Goal: Use online tool/utility: Utilize a website feature to perform a specific function

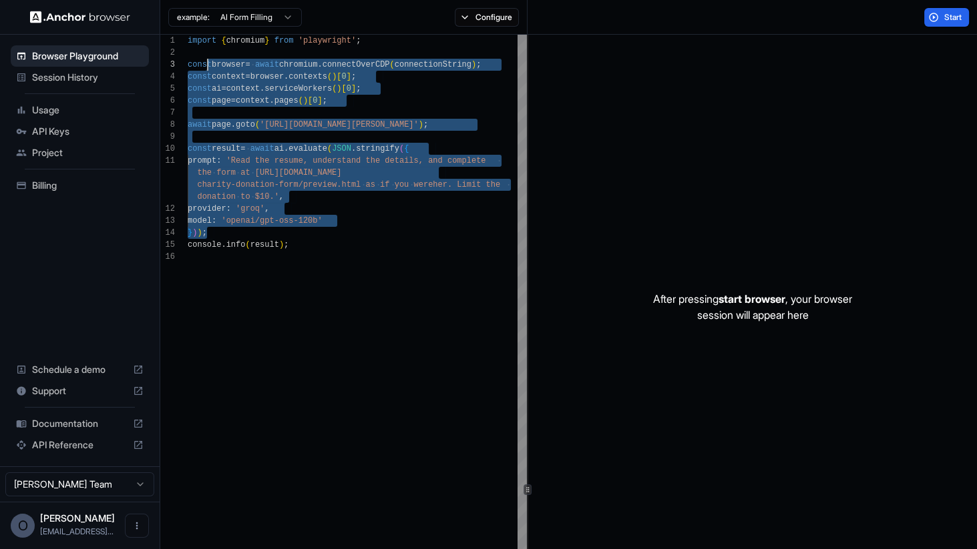
scroll to position [12, 0]
drag, startPoint x: 316, startPoint y: 235, endPoint x: 190, endPoint y: 50, distance: 223.9
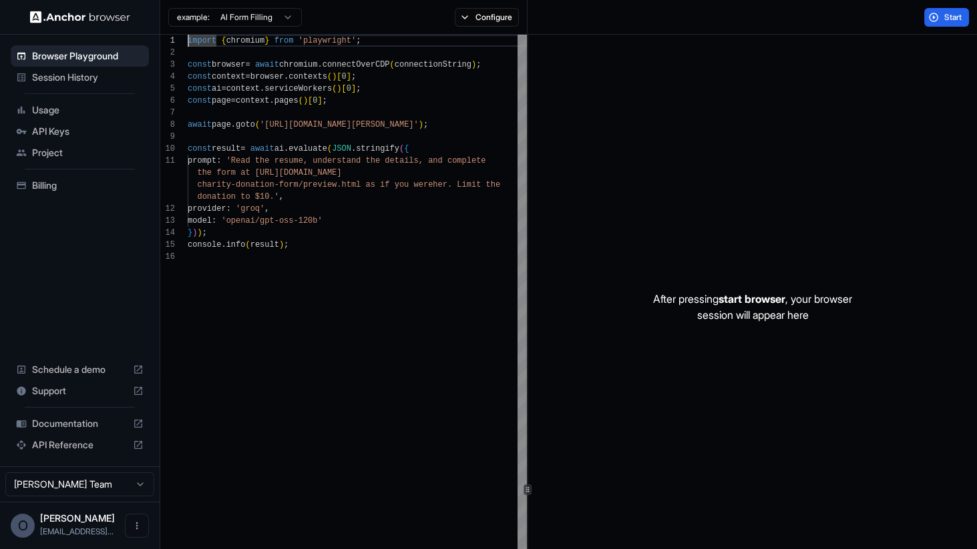
type textarea "**********"
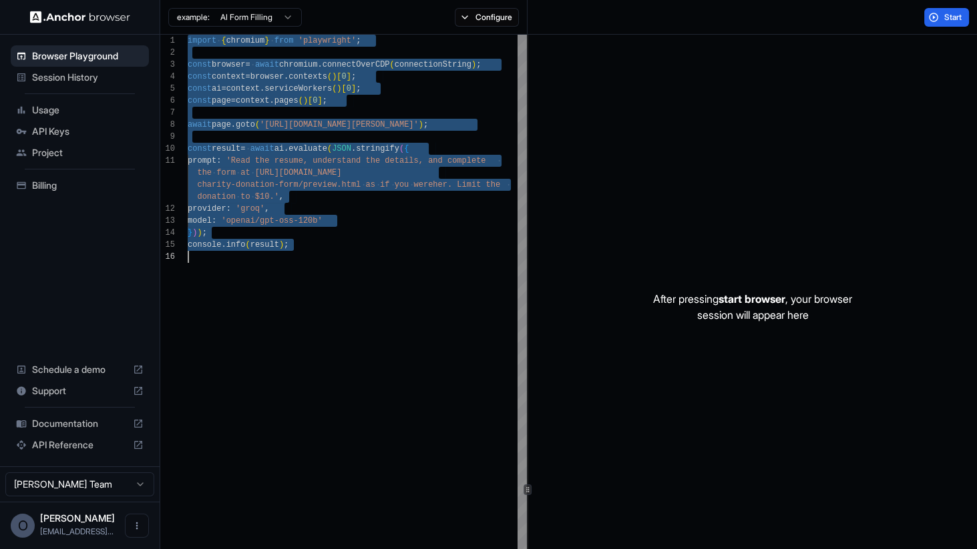
drag, startPoint x: 189, startPoint y: 40, endPoint x: 284, endPoint y: 251, distance: 231.3
click at [797, 128] on div "After pressing start browser , your browser session will appear here" at bounding box center [752, 307] width 449 height 545
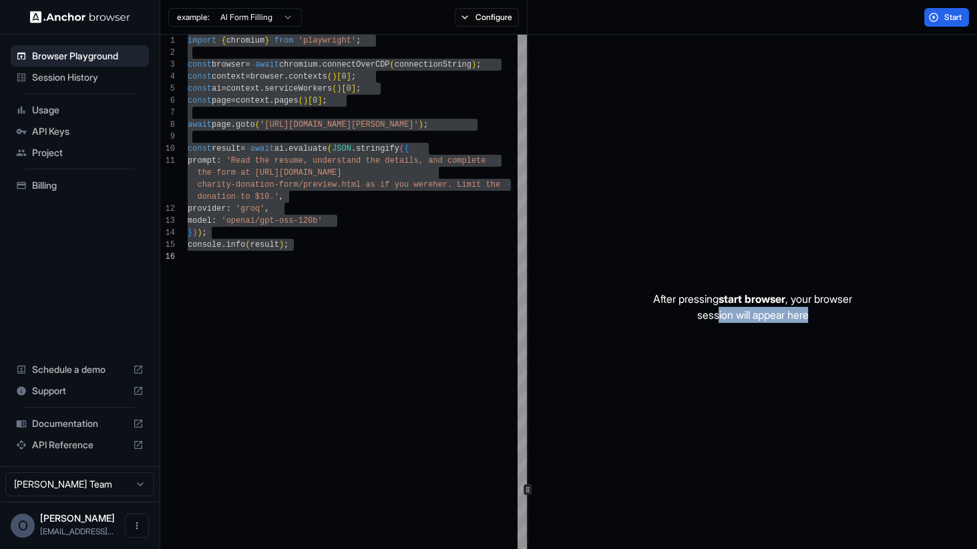
drag, startPoint x: 712, startPoint y: 317, endPoint x: 818, endPoint y: 317, distance: 105.5
click at [818, 317] on p "After pressing start browser , your browser session will appear here" at bounding box center [752, 307] width 199 height 32
click at [795, 308] on p "After pressing start browser , your browser session will appear here" at bounding box center [752, 307] width 199 height 32
click at [77, 127] on span "API Keys" at bounding box center [87, 131] width 111 height 13
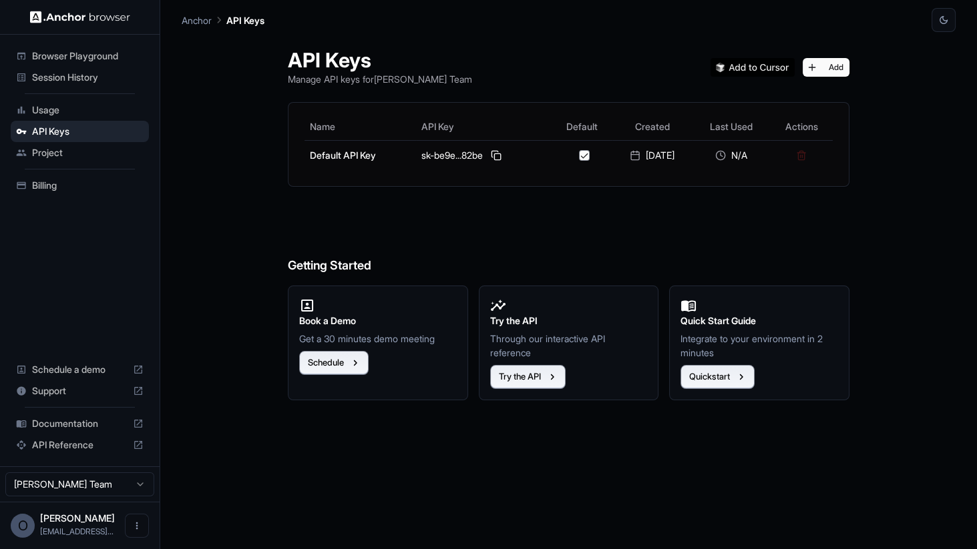
click at [85, 112] on span "Usage" at bounding box center [87, 109] width 111 height 13
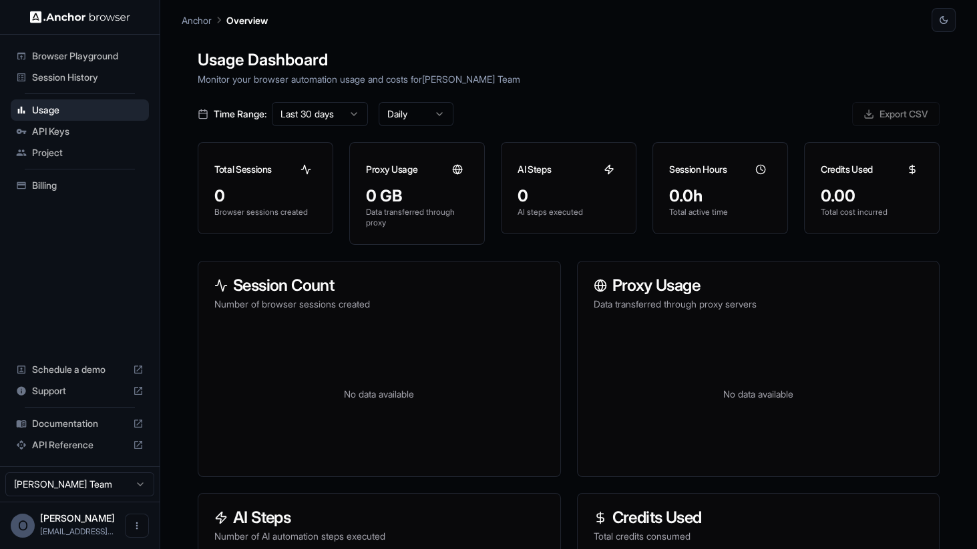
click at [66, 154] on span "Project" at bounding box center [87, 152] width 111 height 13
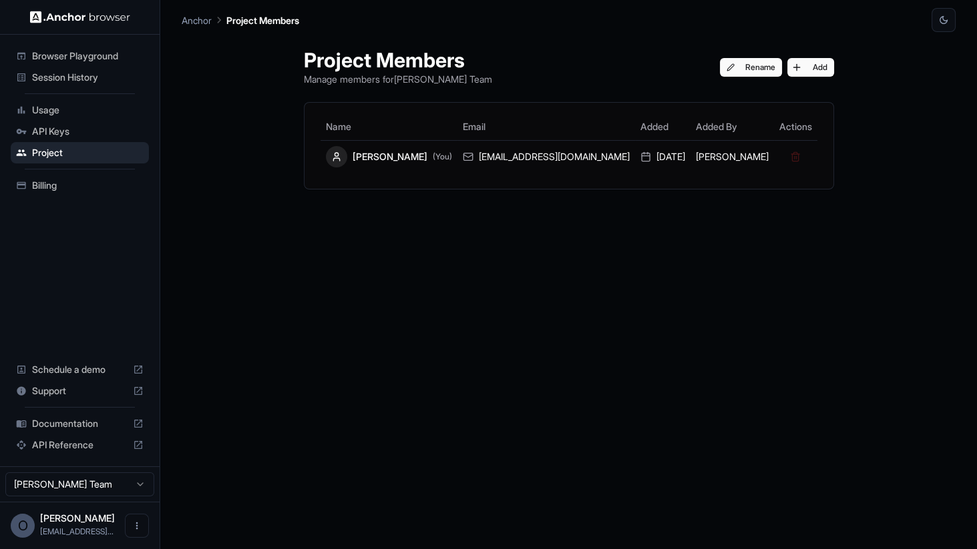
click at [79, 63] on div "Browser Playground" at bounding box center [80, 55] width 138 height 21
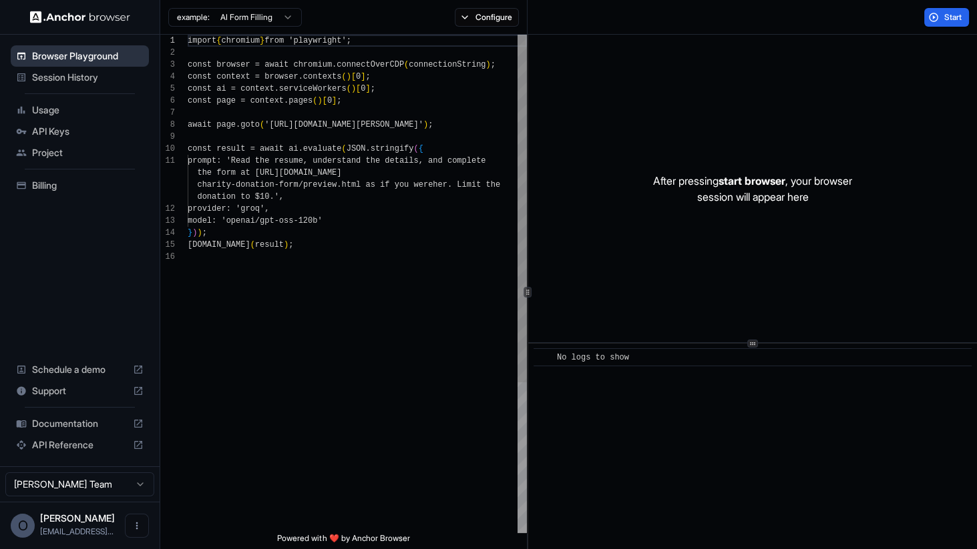
scroll to position [120, 0]
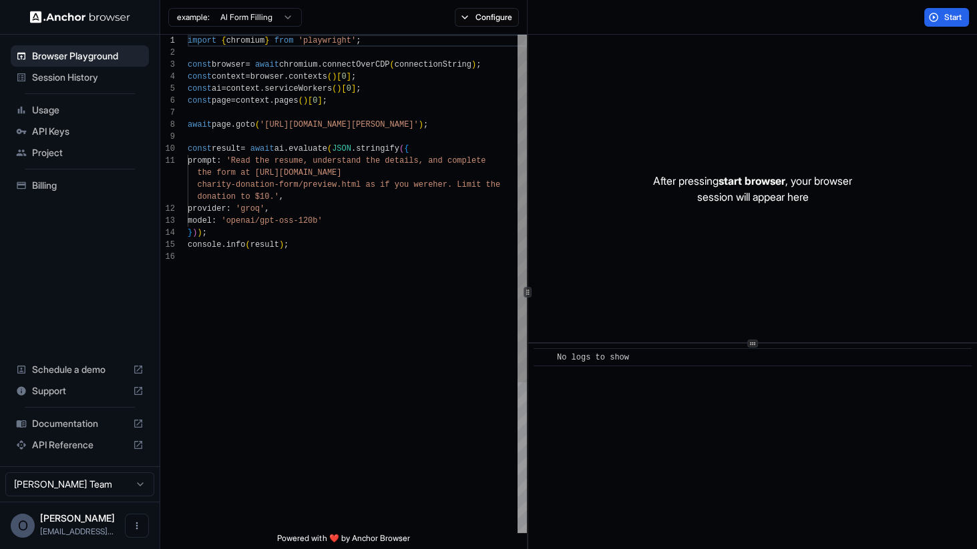
click at [392, 132] on div "import { chromium } from 'playwright' ; const browser = await chromium . connec…" at bounding box center [357, 392] width 339 height 715
click at [341, 123] on div "import { chromium } from 'playwright' ; const browser = await chromium . connec…" at bounding box center [357, 392] width 339 height 715
click at [291, 124] on div "import { chromium } from 'playwright' ; const browser = await chromium . connec…" at bounding box center [357, 392] width 339 height 715
drag, startPoint x: 270, startPoint y: 124, endPoint x: 455, endPoint y: 124, distance: 184.9
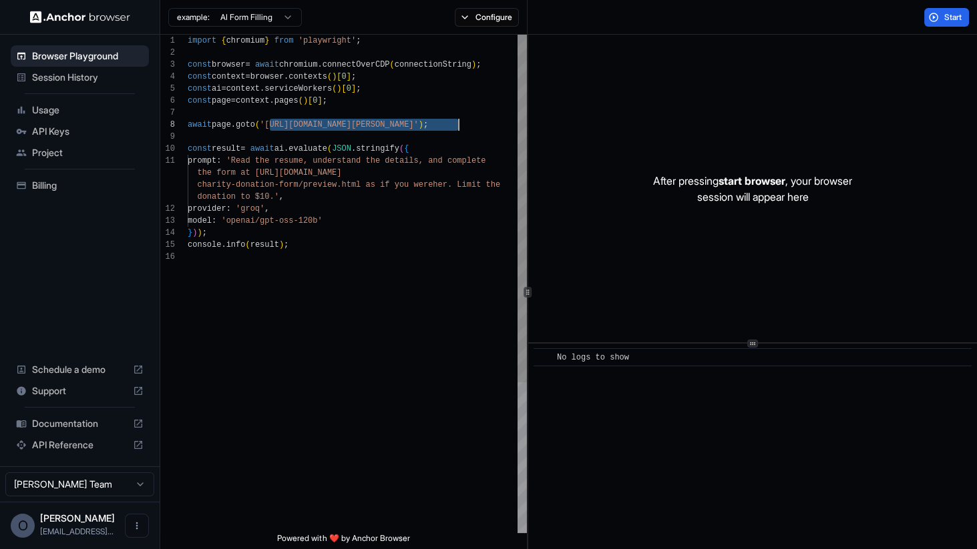
click at [455, 124] on div "import { chromium } from 'playwright' ; const browser = await chromium . connec…" at bounding box center [357, 392] width 339 height 715
click at [228, 168] on div "import { chromium } from 'playwright' ; const browser = await chromium . connec…" at bounding box center [357, 392] width 339 height 715
click at [206, 162] on div "import { chromium } from 'playwright' ; const browser = await chromium . connec…" at bounding box center [357, 392] width 339 height 715
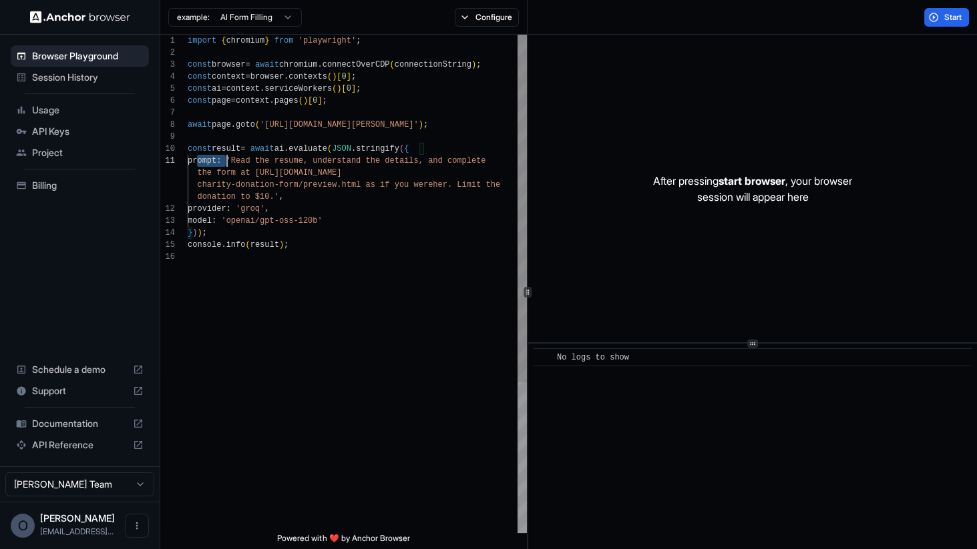
click at [206, 162] on div "import { chromium } from 'playwright' ; const browser = await chromium . connec…" at bounding box center [357, 392] width 339 height 715
click at [216, 122] on div "import { chromium } from 'playwright' ; const browser = await chromium . connec…" at bounding box center [357, 392] width 339 height 715
click at [258, 123] on div "import { chromium } from 'playwright' ; const browser = await chromium . connec…" at bounding box center [357, 392] width 339 height 715
drag, startPoint x: 248, startPoint y: 123, endPoint x: 461, endPoint y: 123, distance: 213.0
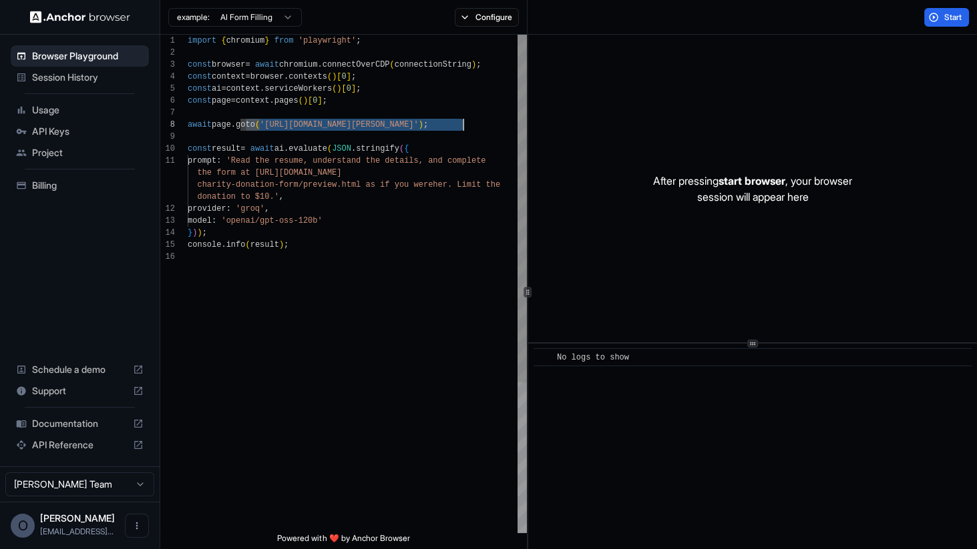
click at [461, 123] on div "import { chromium } from 'playwright' ; const browser = await chromium . connec…" at bounding box center [357, 392] width 339 height 715
click at [272, 150] on div "import { chromium } from 'playwright' ; const browser = await chromium . connec…" at bounding box center [357, 392] width 339 height 715
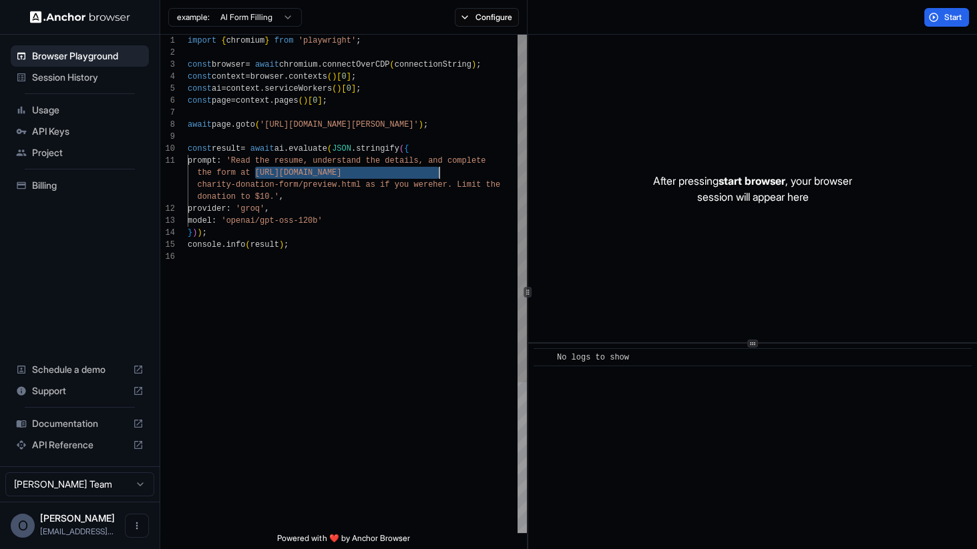
scroll to position [12, 0]
drag, startPoint x: 300, startPoint y: 172, endPoint x: 360, endPoint y: 186, distance: 61.1
click at [360, 186] on div "import { chromium } from 'playwright' ; const browser = await chromium . connec…" at bounding box center [357, 392] width 339 height 715
click at [266, 156] on div "import { chromium } from 'playwright' ; const browser = await chromium . connec…" at bounding box center [357, 392] width 339 height 715
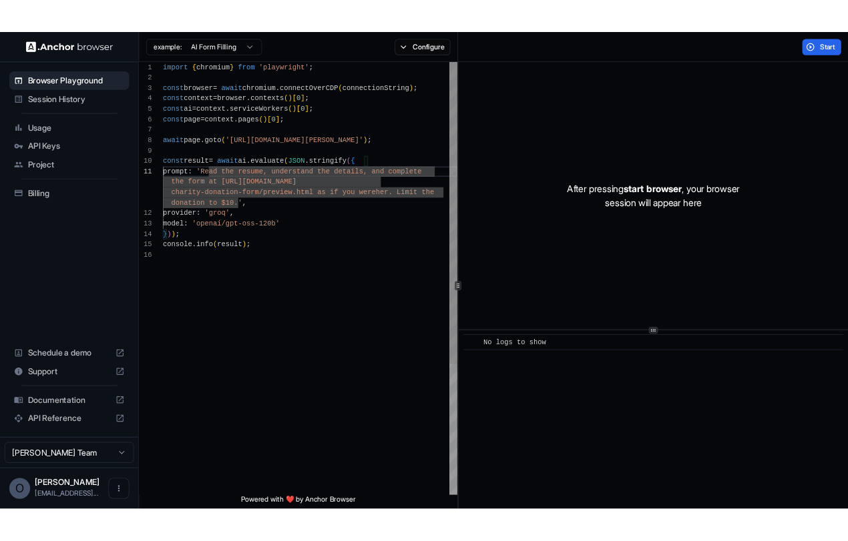
scroll to position [84, 0]
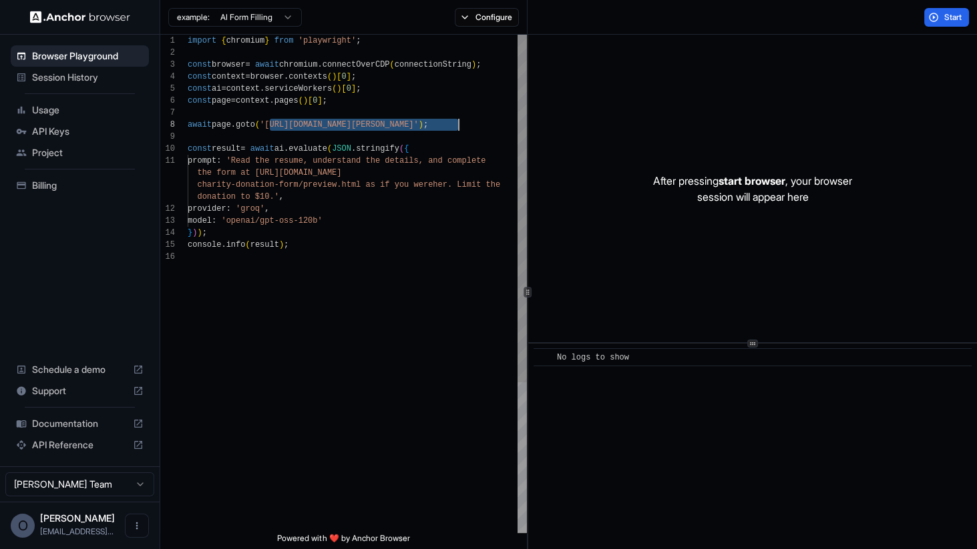
drag, startPoint x: 270, startPoint y: 126, endPoint x: 458, endPoint y: 125, distance: 188.3
click at [458, 125] on div "import { chromium } from 'playwright' ; const browser = await chromium . connec…" at bounding box center [357, 392] width 339 height 715
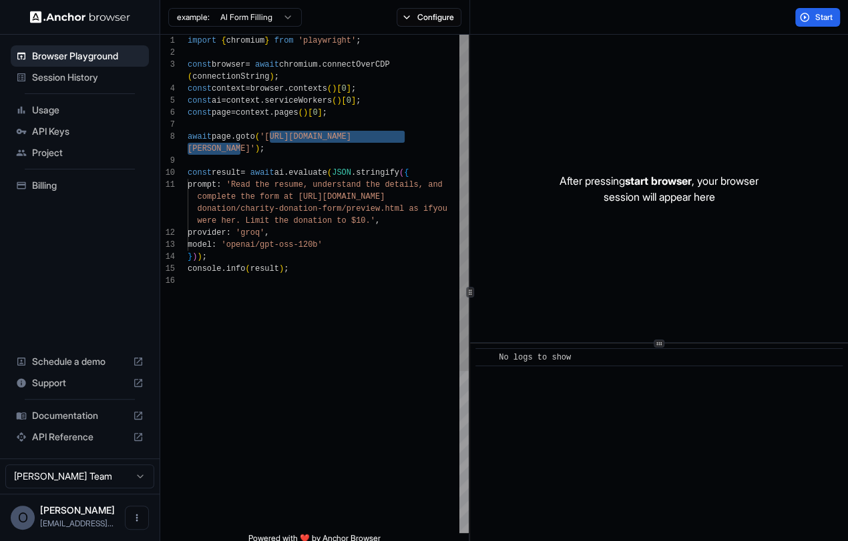
click at [377, 226] on div "import { chromium } from 'playwright' ; const browser = await chromium . connec…" at bounding box center [328, 404] width 281 height 739
click at [200, 41] on div "import { chromium } from 'playwright' ; const browser = await chromium . connec…" at bounding box center [328, 404] width 281 height 739
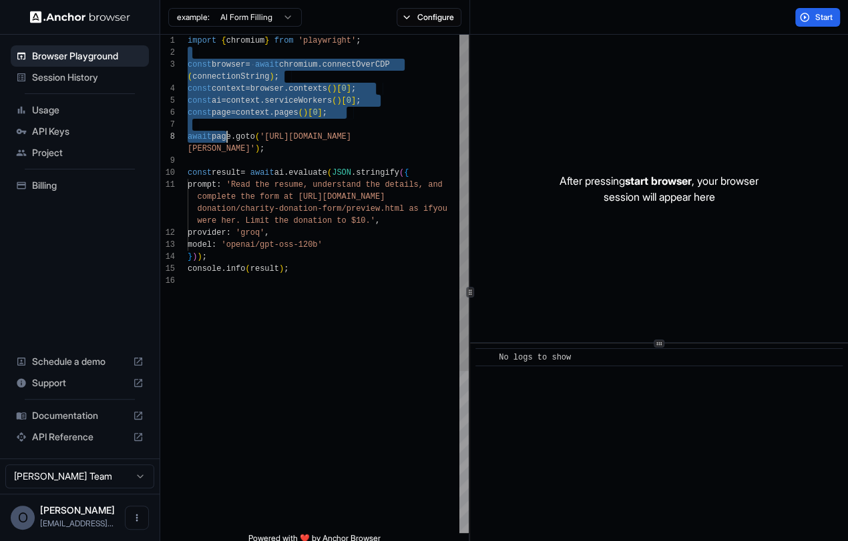
drag, startPoint x: 192, startPoint y: 58, endPoint x: 252, endPoint y: 123, distance: 88.8
click at [224, 137] on div "import { chromium } from 'playwright' ; const browser = await chromium . connec…" at bounding box center [328, 404] width 281 height 739
click at [296, 108] on div "import { chromium } from 'playwright' ; const browser = await chromium . connec…" at bounding box center [328, 404] width 281 height 739
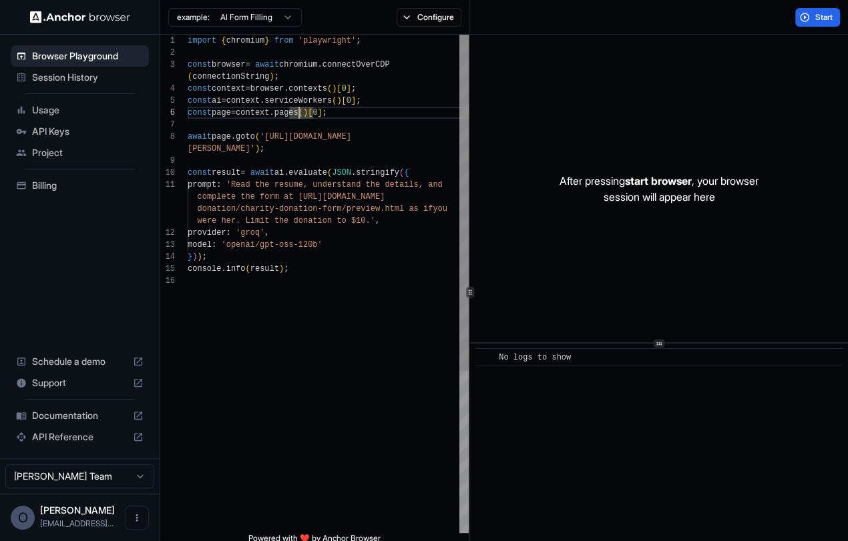
click at [224, 101] on div "import { chromium } from 'playwright' ; const browser = await chromium . connec…" at bounding box center [328, 404] width 281 height 739
click at [244, 86] on div "import { chromium } from 'playwright' ; const browser = await chromium . connec…" at bounding box center [328, 404] width 281 height 739
click at [210, 110] on div "import { chromium } from 'playwright' ; const browser = await chromium . connec…" at bounding box center [328, 404] width 281 height 739
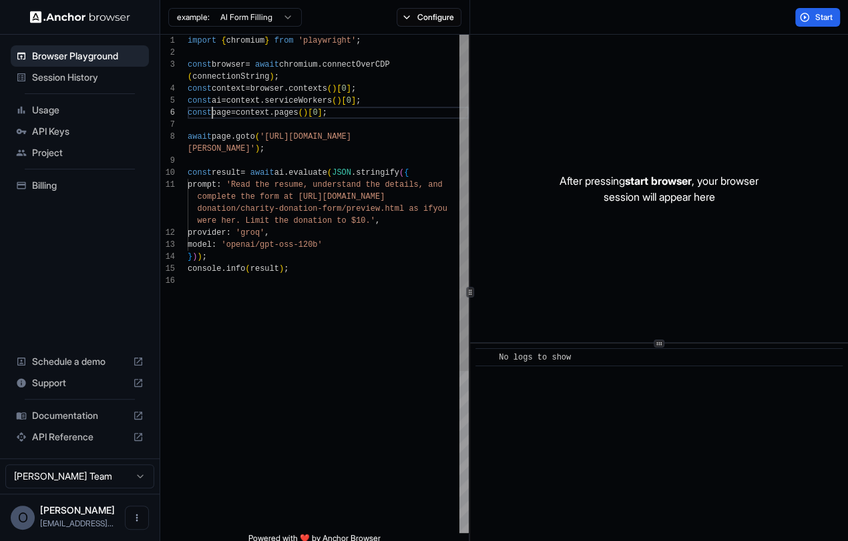
click at [340, 103] on div "import { chromium } from 'playwright' ; const browser = await chromium . connec…" at bounding box center [328, 404] width 281 height 739
drag, startPoint x: 285, startPoint y: 138, endPoint x: 264, endPoint y: 138, distance: 20.7
click at [284, 138] on div "import { chromium } from 'playwright' ; const browser = await chromium . connec…" at bounding box center [328, 404] width 281 height 739
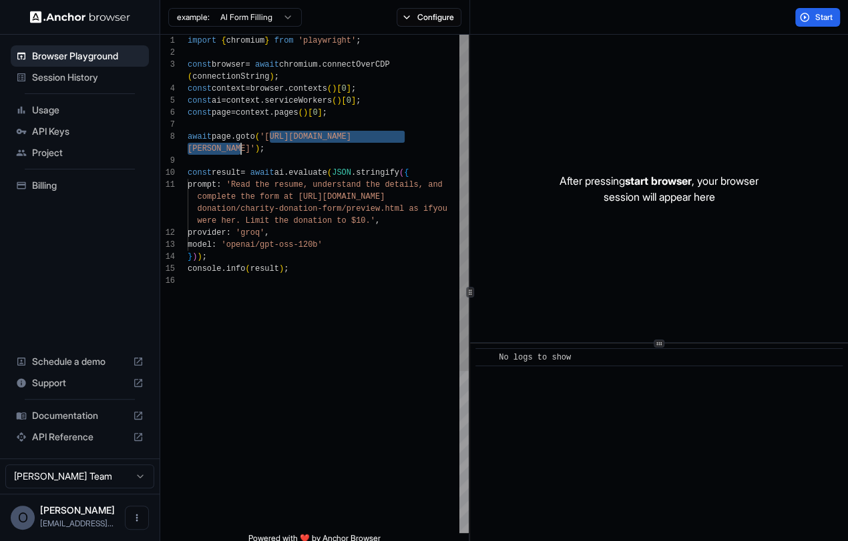
drag, startPoint x: 274, startPoint y: 137, endPoint x: 242, endPoint y: 147, distance: 33.6
click at [242, 147] on div "import { chromium } from 'playwright' ; const browser = await chromium . connec…" at bounding box center [328, 404] width 281 height 739
click at [331, 187] on div "import { chromium } from 'playwright' ; const browser = await chromium . connec…" at bounding box center [328, 404] width 281 height 739
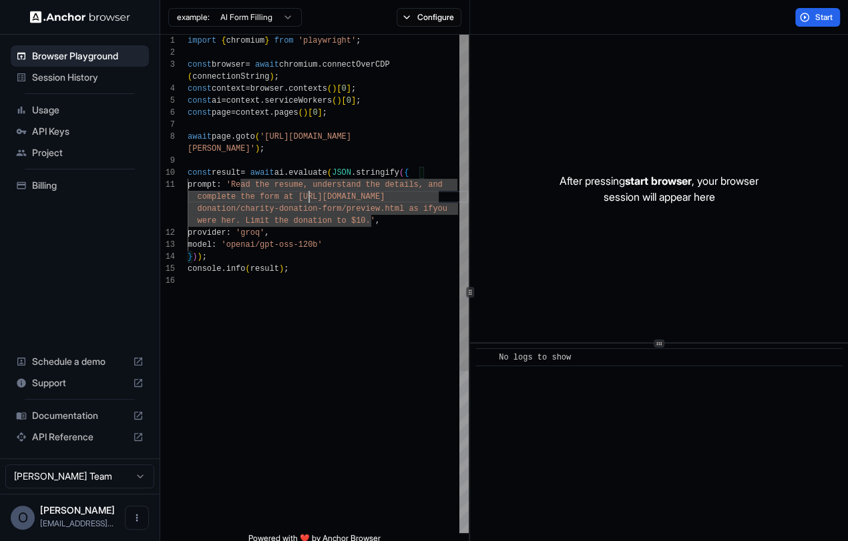
click at [309, 199] on div "import { chromium } from 'playwright' ; const browser = await chromium . connec…" at bounding box center [328, 404] width 281 height 739
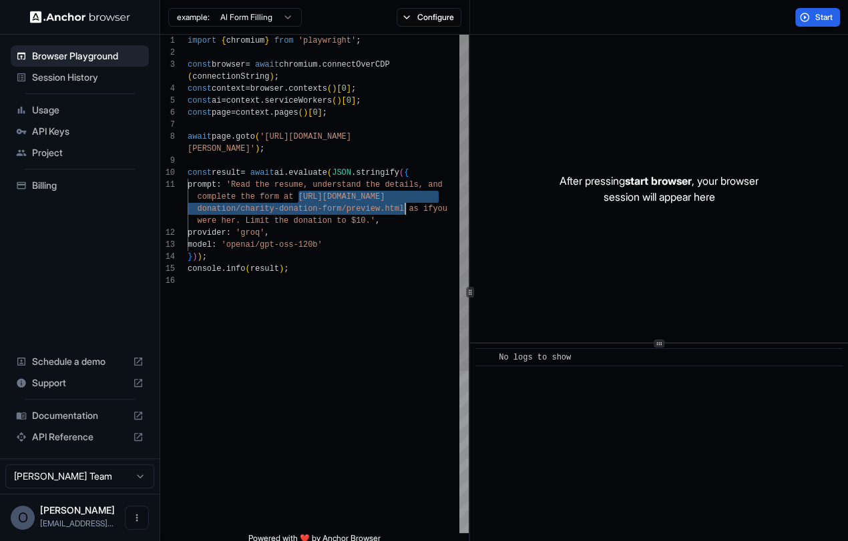
drag, startPoint x: 297, startPoint y: 197, endPoint x: 405, endPoint y: 208, distance: 108.0
click at [405, 208] on div "import { chromium } from 'playwright' ; const browser = await chromium . connec…" at bounding box center [328, 404] width 281 height 739
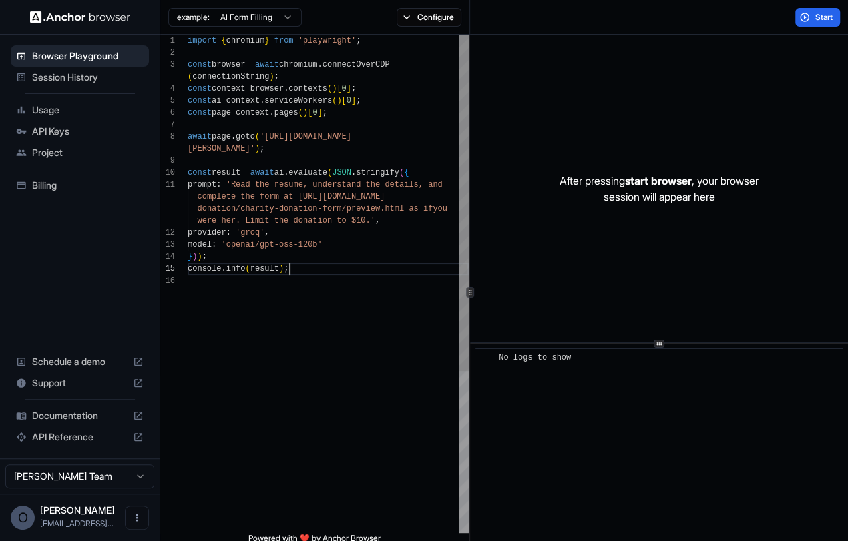
click at [384, 270] on div "import { chromium } from 'playwright' ; const browser = await chromium . connec…" at bounding box center [328, 404] width 281 height 739
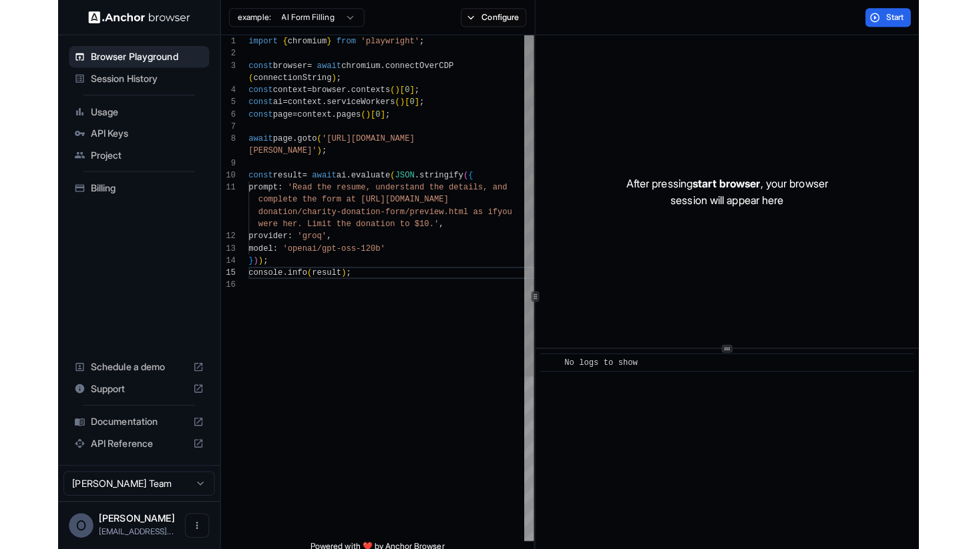
scroll to position [84, 0]
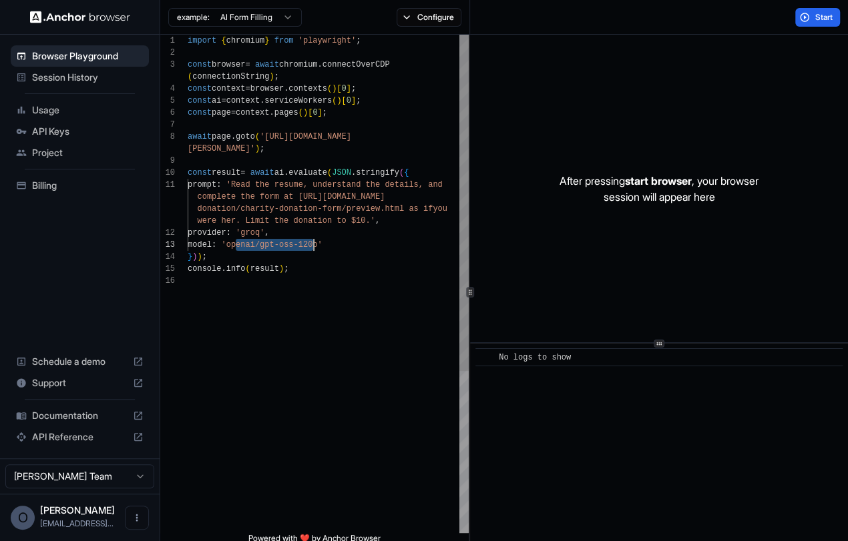
drag, startPoint x: 237, startPoint y: 246, endPoint x: 314, endPoint y: 250, distance: 76.9
click at [314, 250] on div "import { chromium } from 'playwright' ; const browser = await chromium . connec…" at bounding box center [328, 404] width 281 height 739
click at [326, 250] on div "import { chromium } from 'playwright' ; const browser = await chromium . connec…" at bounding box center [328, 404] width 281 height 739
click at [803, 21] on button "Start" at bounding box center [817, 17] width 45 height 19
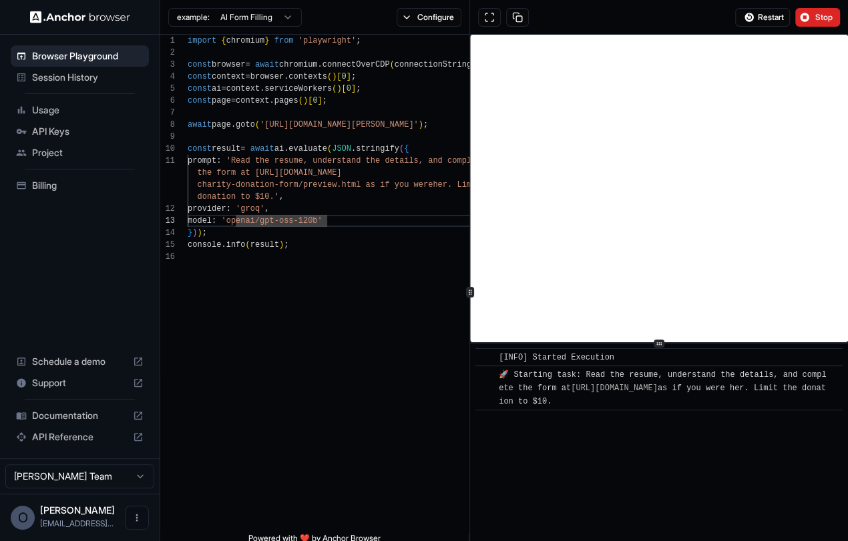
type textarea "**********"
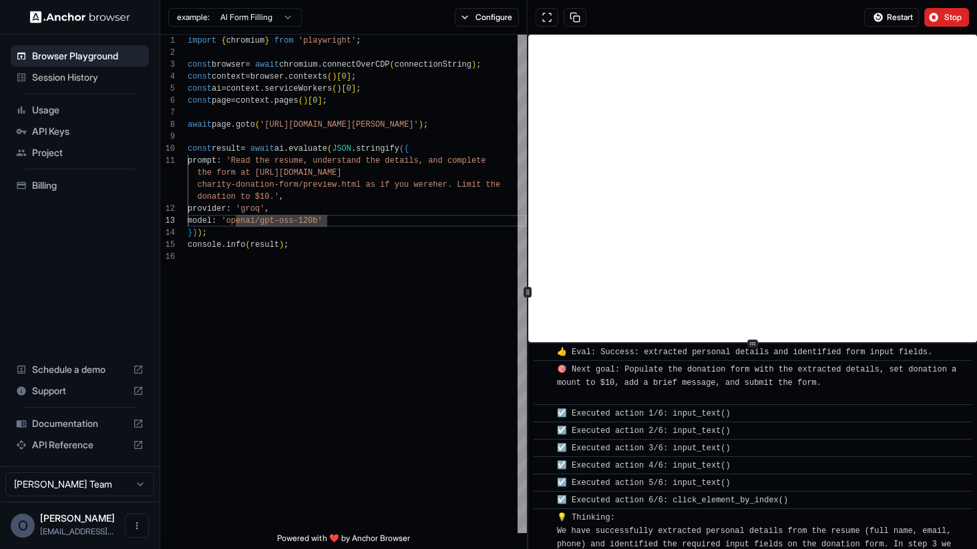
scroll to position [832, 0]
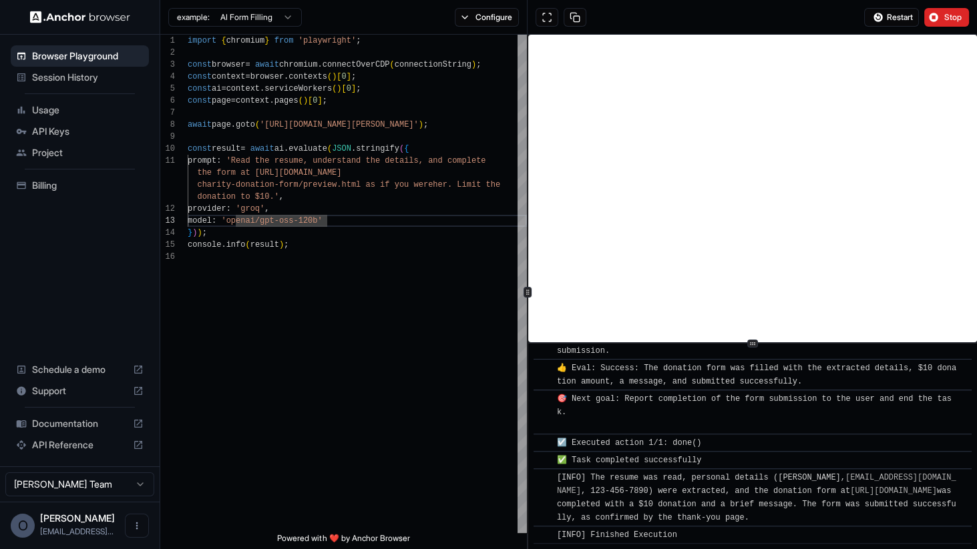
drag, startPoint x: 676, startPoint y: 525, endPoint x: 609, endPoint y: 523, distance: 67.5
click at [609, 523] on div "​ [INFO] Started Execution ​ 🚀 Starting task: Read the resume, understand the d…" at bounding box center [752, 42] width 438 height 1003
click at [622, 477] on span "[INFO] The resume was read, personal details (Nicol Rider, info@mysite.com , 12…" at bounding box center [756, 497] width 399 height 49
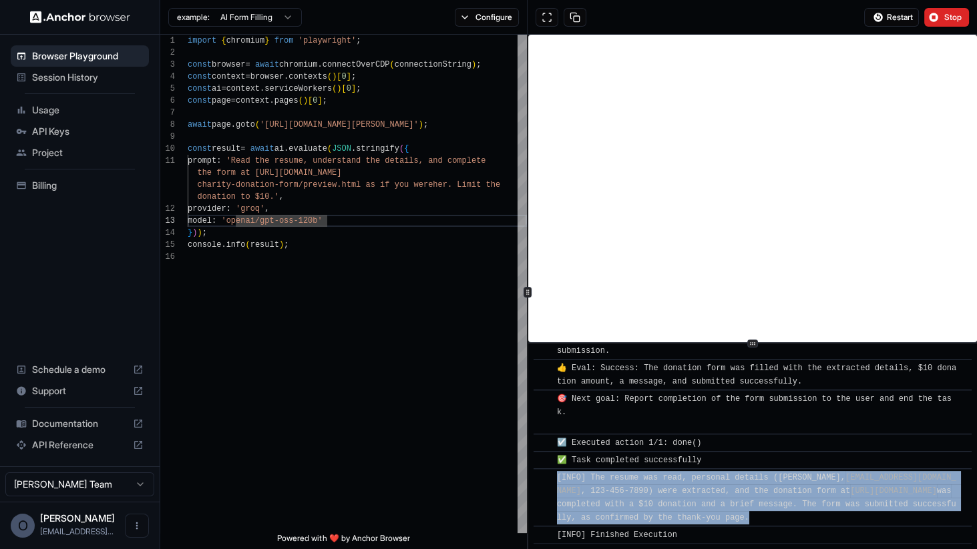
click at [622, 477] on span "[INFO] The resume was read, personal details (Nicol Rider, info@mysite.com , 12…" at bounding box center [756, 497] width 399 height 49
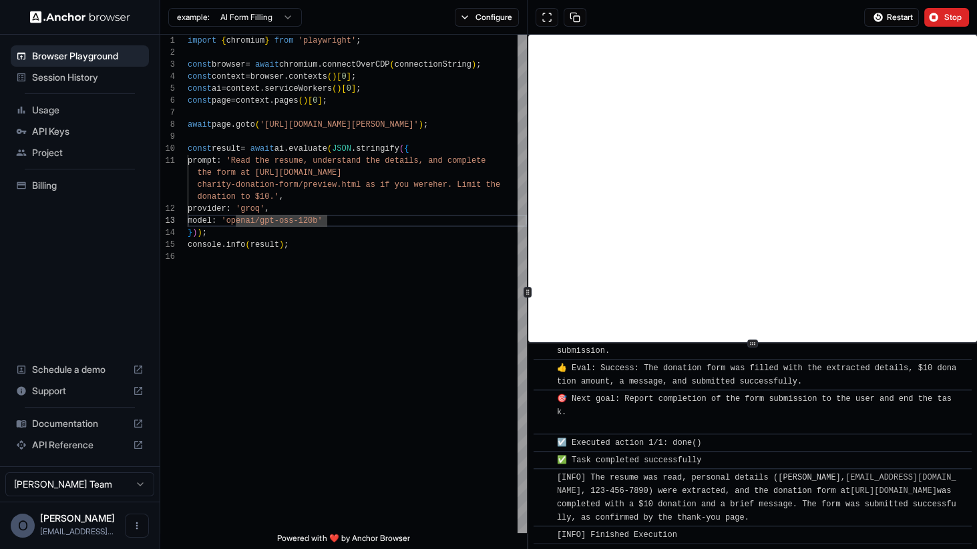
click at [624, 456] on span "✅ Task completed successfully" at bounding box center [629, 460] width 145 height 9
click at [39, 22] on img at bounding box center [80, 17] width 100 height 13
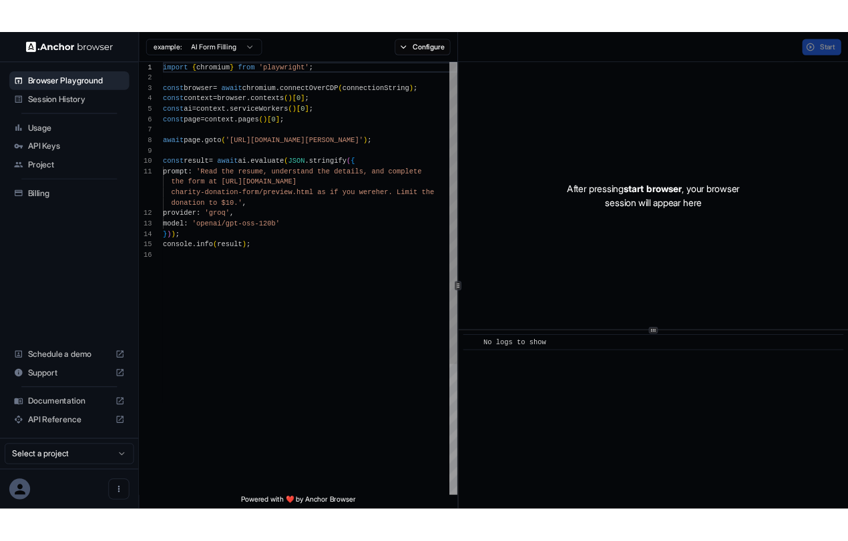
scroll to position [120, 0]
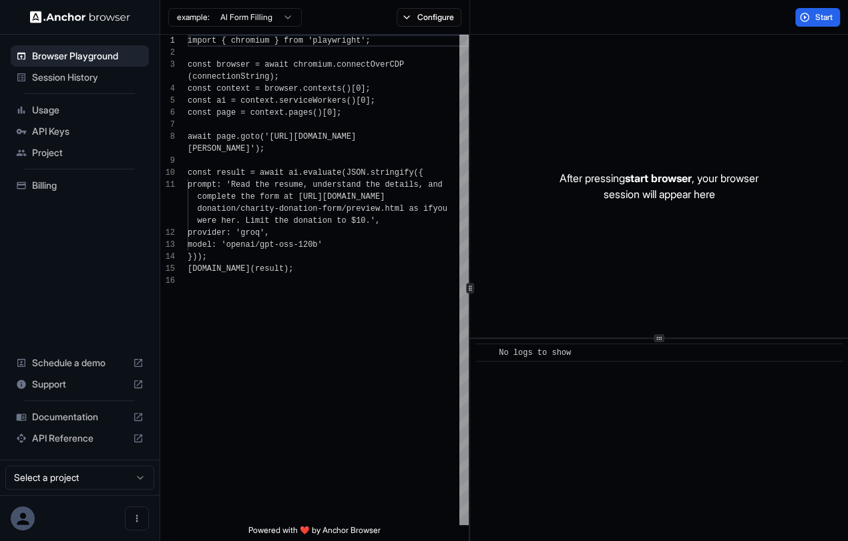
scroll to position [96, 0]
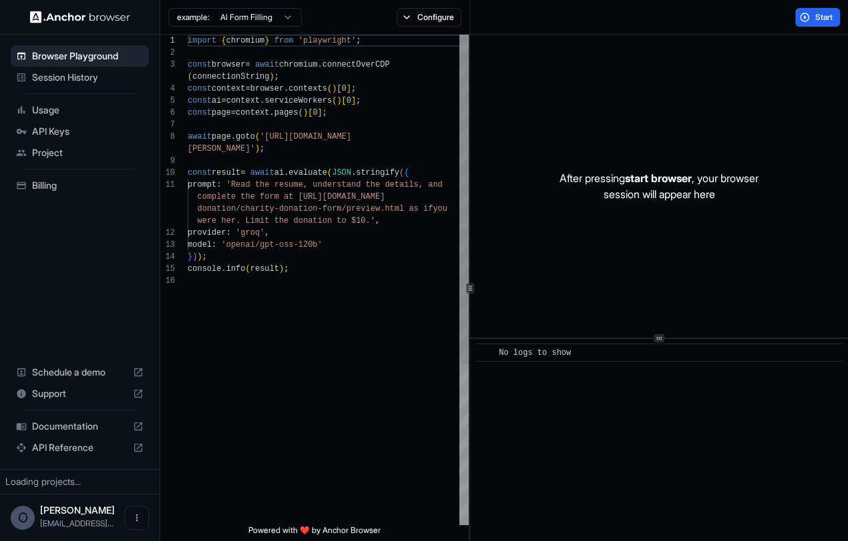
scroll to position [96, 0]
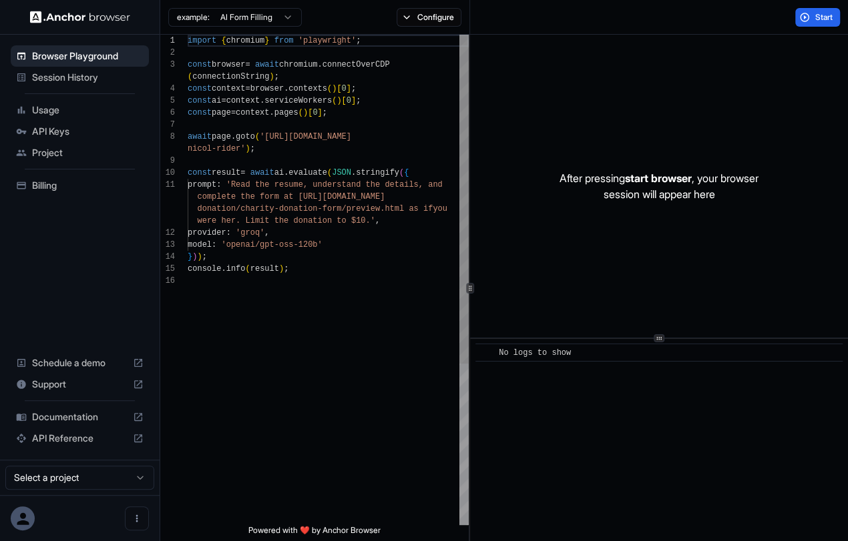
scroll to position [96, 0]
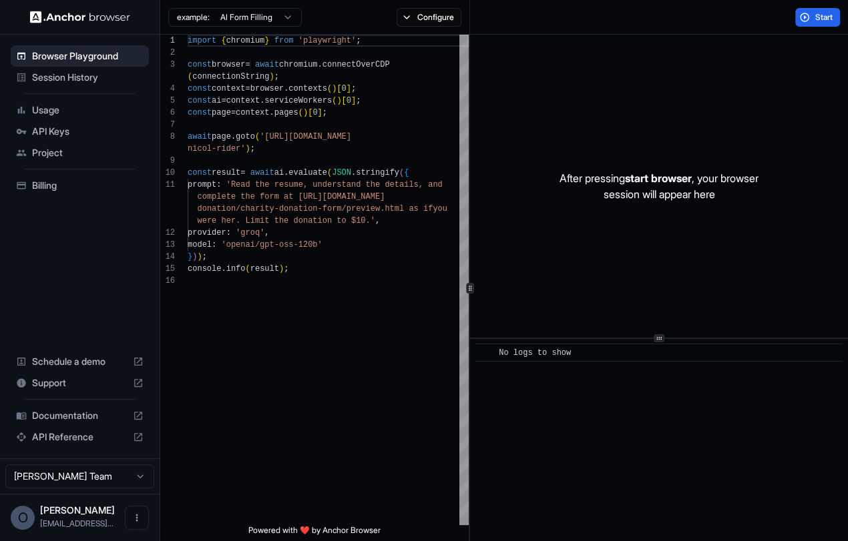
click at [35, 21] on img at bounding box center [80, 17] width 100 height 13
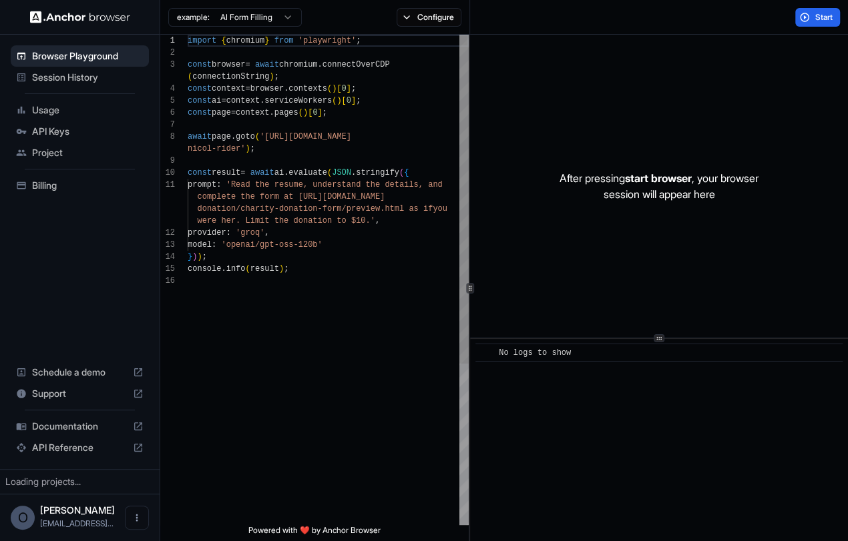
scroll to position [96, 0]
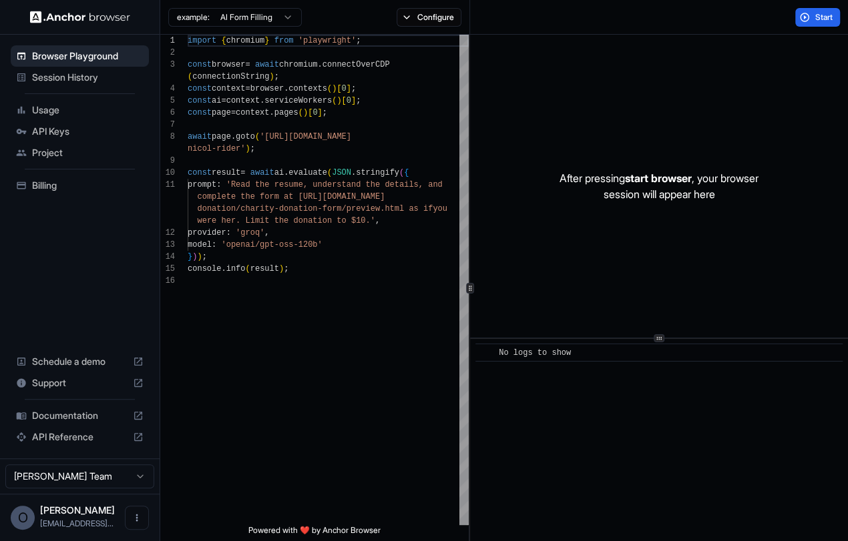
click at [79, 78] on span "Session History" at bounding box center [87, 77] width 111 height 13
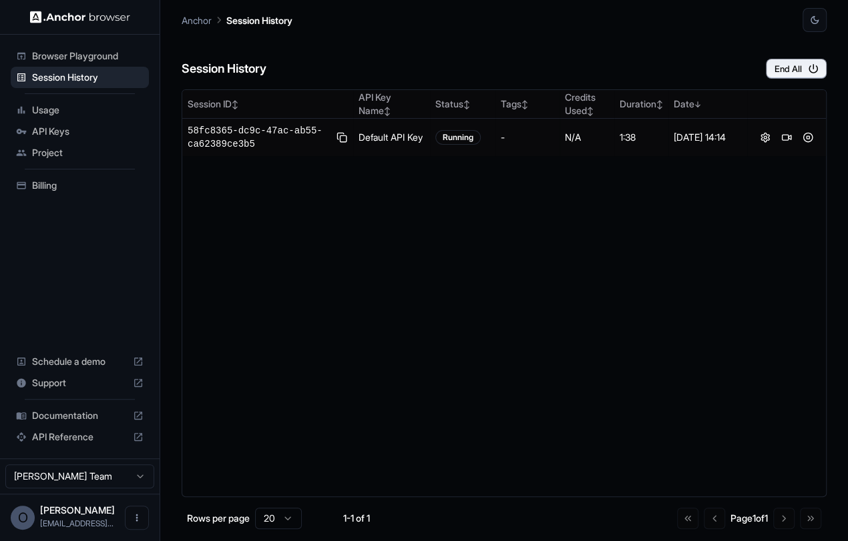
click at [88, 54] on span "Browser Playground" at bounding box center [87, 55] width 111 height 13
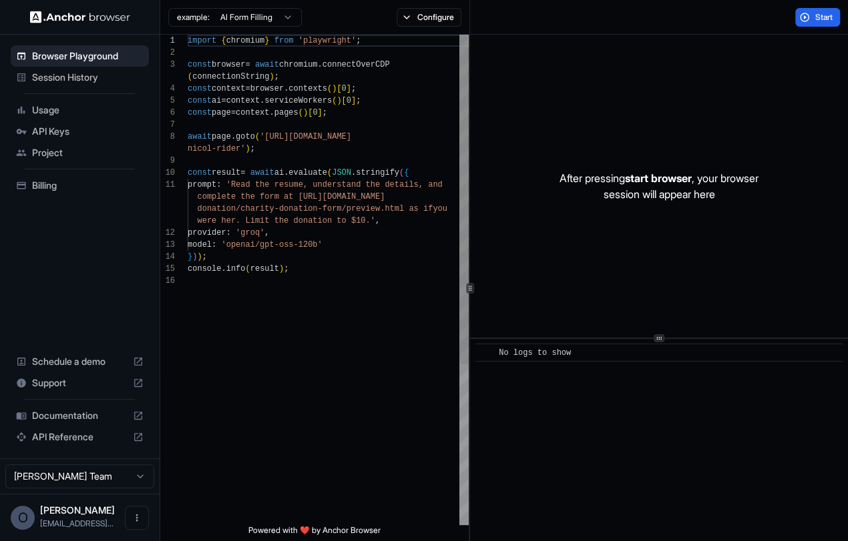
scroll to position [96, 0]
click at [268, 138] on div "import { chromium } from 'playwright' ; const browser = await chromium . connec…" at bounding box center [328, 400] width 281 height 731
drag, startPoint x: 270, startPoint y: 136, endPoint x: 238, endPoint y: 154, distance: 37.1
click at [238, 154] on div "import { chromium } from 'playwright' ; const browser = await chromium . connec…" at bounding box center [328, 400] width 281 height 731
click at [318, 176] on div "import { chromium } from 'playwright' ; const browser = await chromium . connec…" at bounding box center [328, 400] width 281 height 731
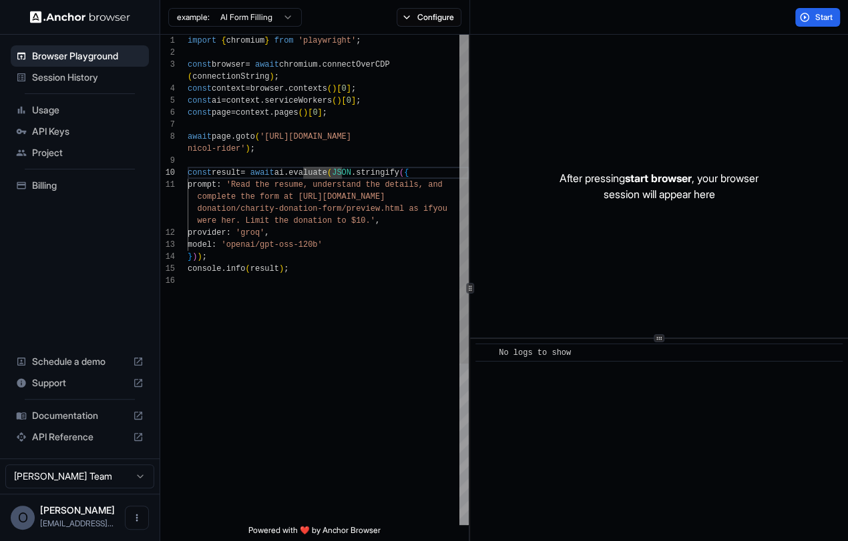
scroll to position [0, 0]
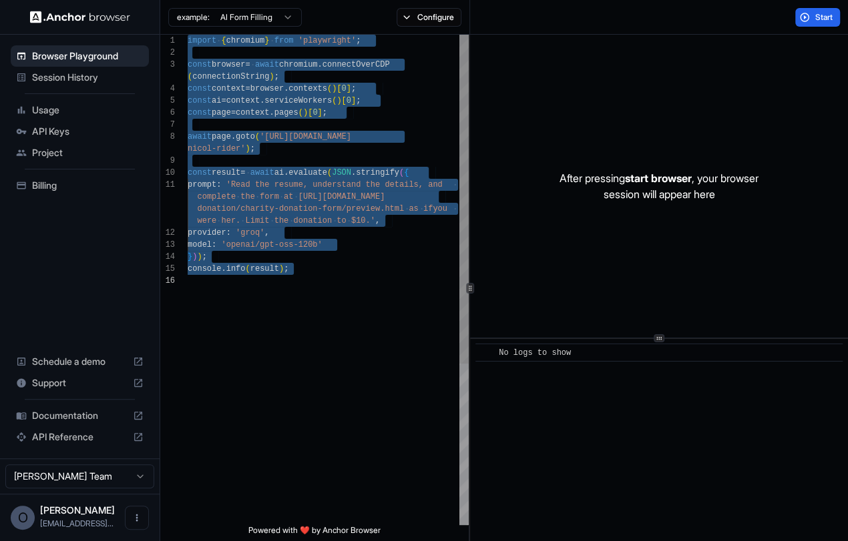
drag, startPoint x: 189, startPoint y: 41, endPoint x: 259, endPoint y: 282, distance: 251.0
click at [259, 282] on div "import { chromium } from 'playwright' ; const browser = await chromium . connec…" at bounding box center [328, 400] width 281 height 731
click at [247, 111] on div "import { chromium } from 'playwright' ; const browser = await chromium . connec…" at bounding box center [328, 400] width 281 height 731
click at [250, 81] on div "import { chromium } from 'playwright' ; const browser = await chromium . connec…" at bounding box center [328, 400] width 281 height 731
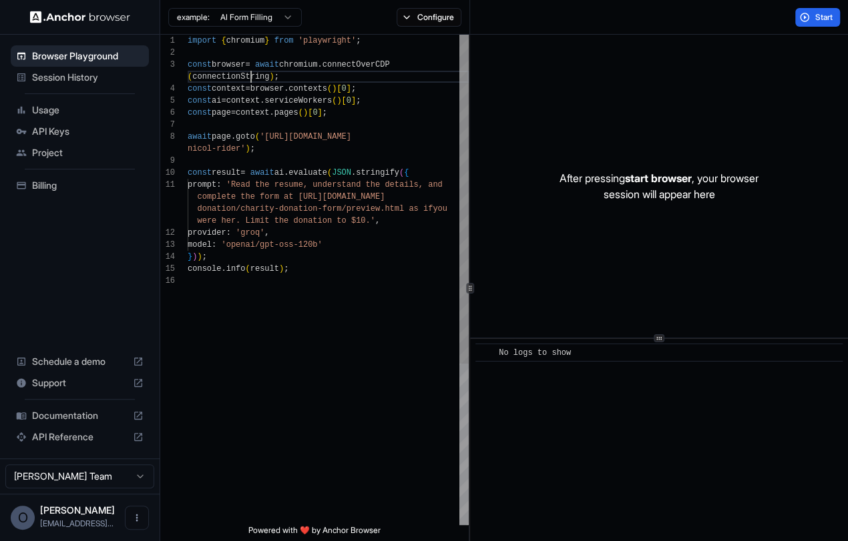
scroll to position [36, 0]
click at [825, 21] on span "Start" at bounding box center [824, 17] width 19 height 11
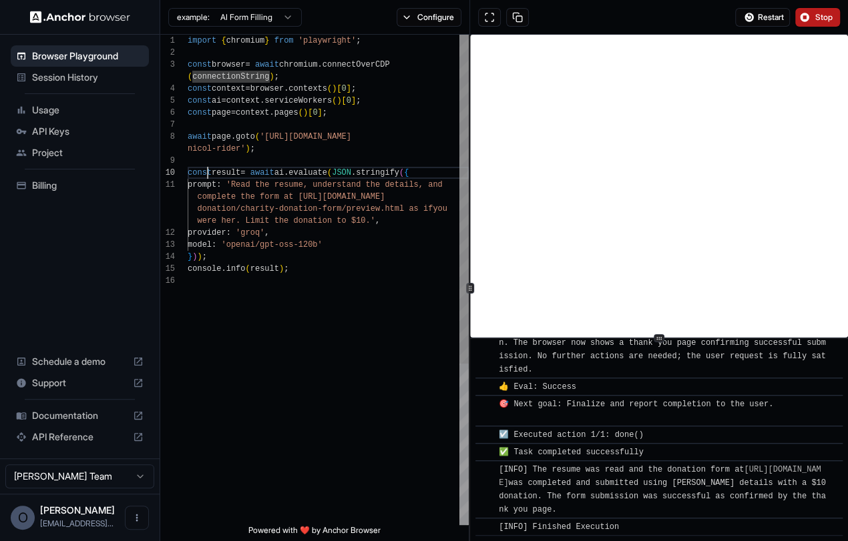
scroll to position [12, 0]
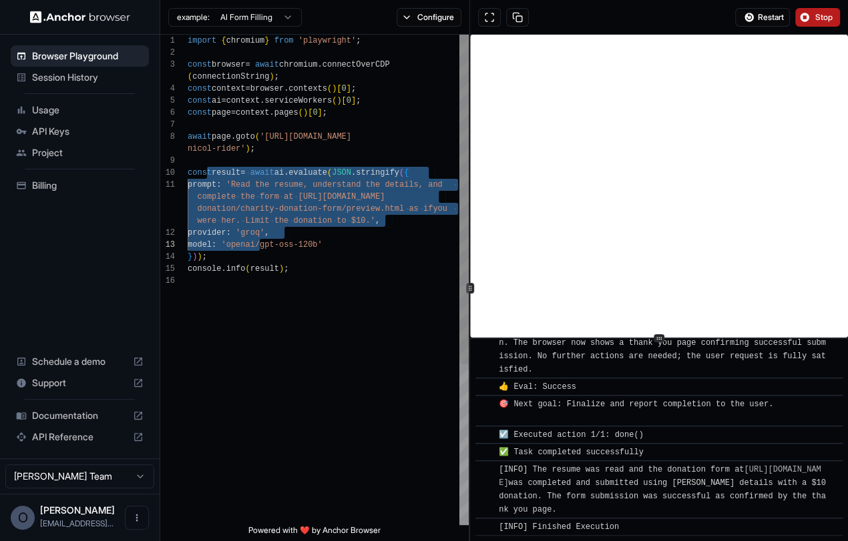
drag, startPoint x: 208, startPoint y: 172, endPoint x: 262, endPoint y: 249, distance: 94.5
click at [262, 249] on div "import { chromium } from 'playwright' ; const browser = await chromium . connec…" at bounding box center [328, 400] width 281 height 731
type textarea "**********"
click at [302, 153] on div "import { chromium } from 'playwright' ; const browser = await chromium . connec…" at bounding box center [328, 400] width 281 height 731
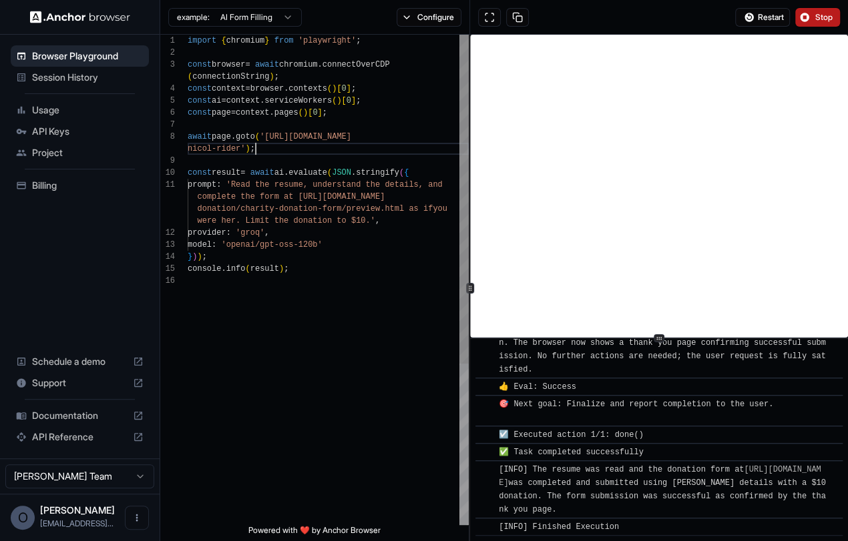
scroll to position [108, 0]
click at [200, 138] on div "import { chromium } from 'playwright' ; const browser = await chromium . connec…" at bounding box center [328, 400] width 281 height 731
click at [217, 134] on div "import { chromium } from 'playwright' ; const browser = await chromium . connec…" at bounding box center [328, 400] width 281 height 731
click at [235, 133] on div "import { chromium } from 'playwright' ; const browser = await chromium . connec…" at bounding box center [328, 400] width 281 height 731
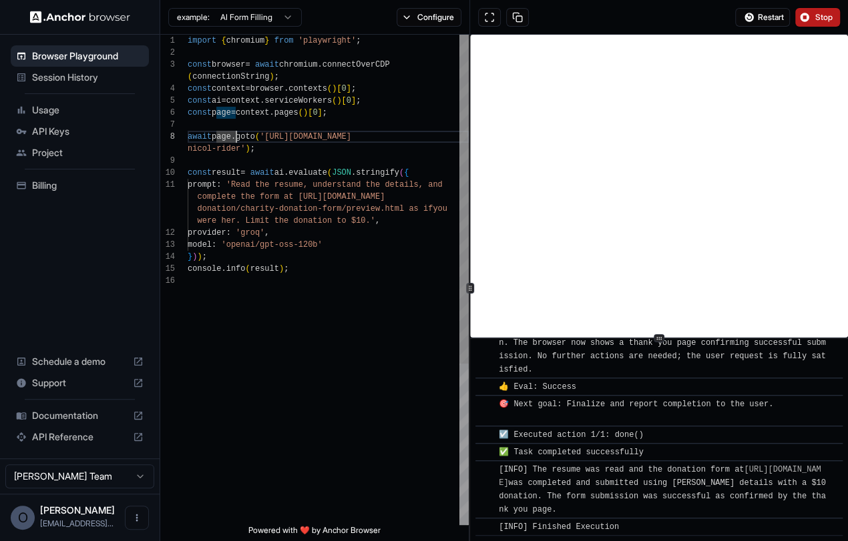
click at [249, 133] on div "import { chromium } from 'playwright' ; const browser = await chromium . connec…" at bounding box center [328, 400] width 281 height 731
click at [229, 134] on div "import { chromium } from 'playwright' ; const browser = await chromium . connec…" at bounding box center [328, 400] width 281 height 731
click at [244, 134] on div "import { chromium } from 'playwright' ; const browser = await chromium . connec…" at bounding box center [328, 400] width 281 height 731
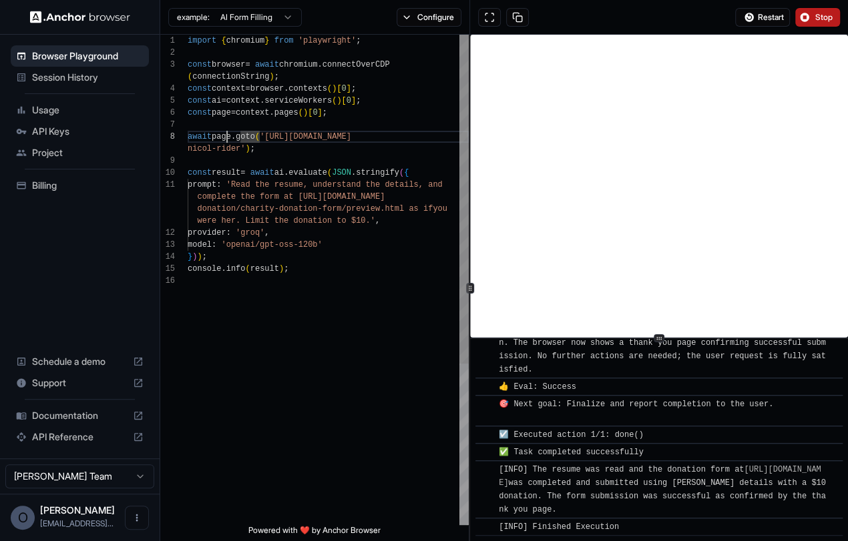
click at [227, 135] on div "import { chromium } from 'playwright' ; const browser = await chromium . connec…" at bounding box center [328, 400] width 281 height 731
click at [232, 135] on div "import { chromium } from 'playwright' ; const browser = await chromium . connec…" at bounding box center [328, 400] width 281 height 731
click at [249, 135] on div "import { chromium } from 'playwright' ; const browser = await chromium . connec…" at bounding box center [328, 400] width 281 height 731
click at [238, 135] on div "import { chromium } from 'playwright' ; const browser = await chromium . connec…" at bounding box center [328, 400] width 281 height 731
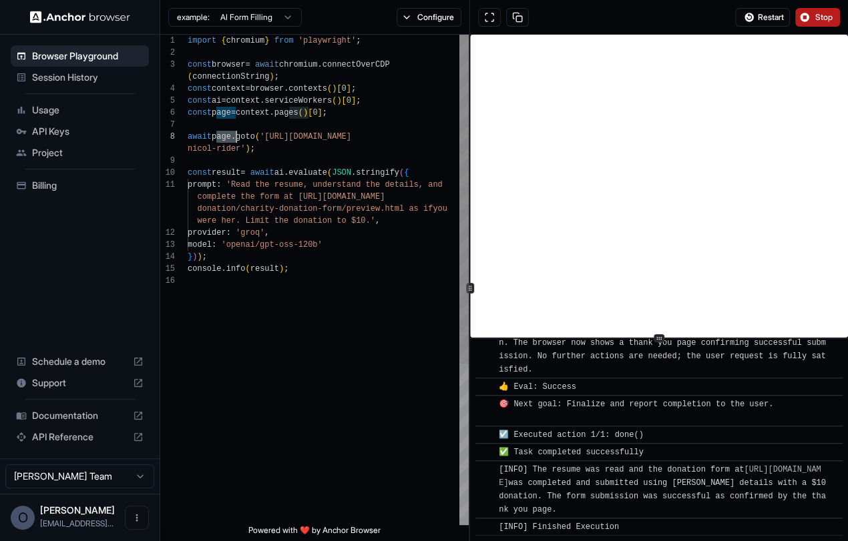
click at [239, 135] on div "import { chromium } from 'playwright' ; const browser = await chromium . connec…" at bounding box center [328, 400] width 281 height 731
click at [241, 135] on div "import { chromium } from 'playwright' ; const browser = await chromium . connec…" at bounding box center [328, 400] width 281 height 731
click at [241, 136] on div "import { chromium } from 'playwright' ; const browser = await chromium . connec…" at bounding box center [328, 400] width 281 height 731
click at [286, 304] on div "import { chromium } from 'playwright' ; const browser = await chromium . connec…" at bounding box center [328, 400] width 281 height 731
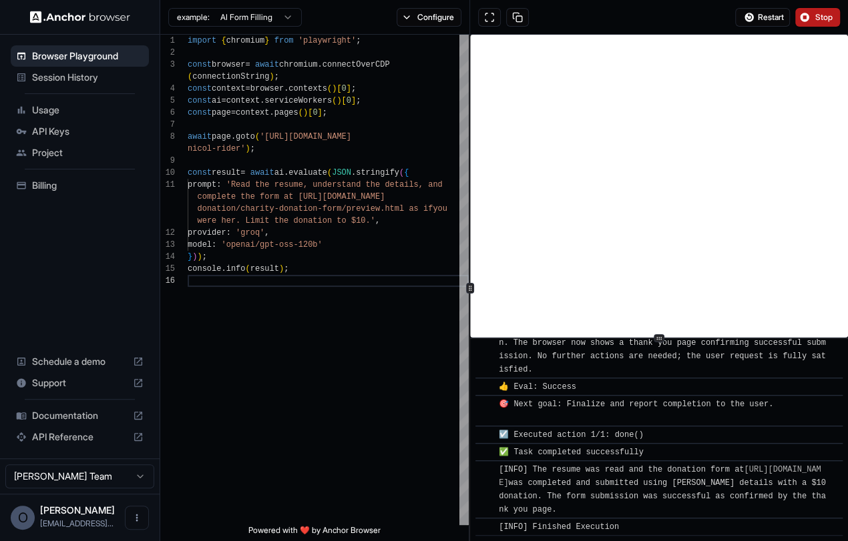
click at [69, 80] on span "Session History" at bounding box center [87, 77] width 111 height 13
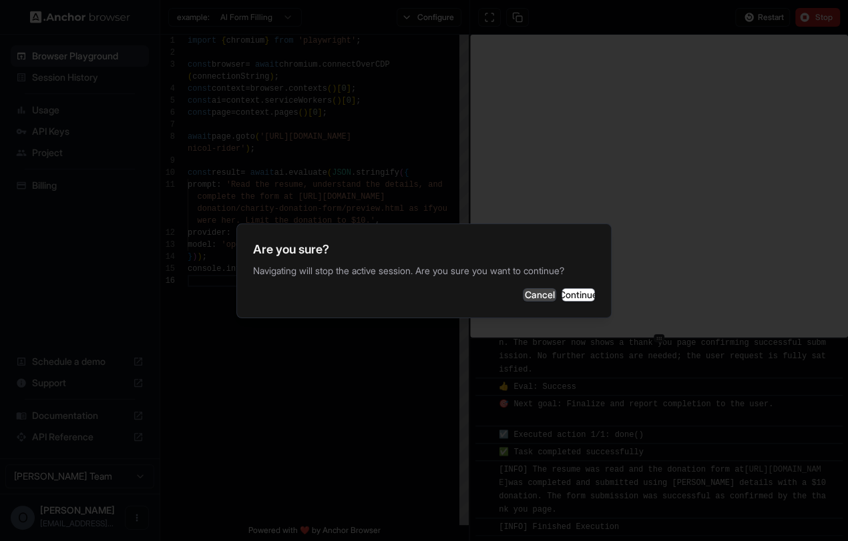
click at [523, 288] on button "Cancel" at bounding box center [539, 294] width 33 height 13
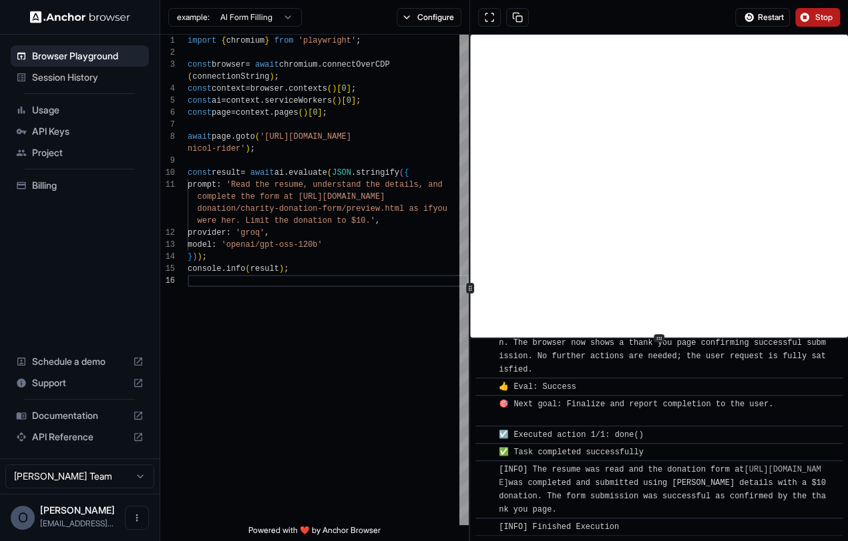
click at [77, 191] on span "Billing" at bounding box center [87, 185] width 111 height 13
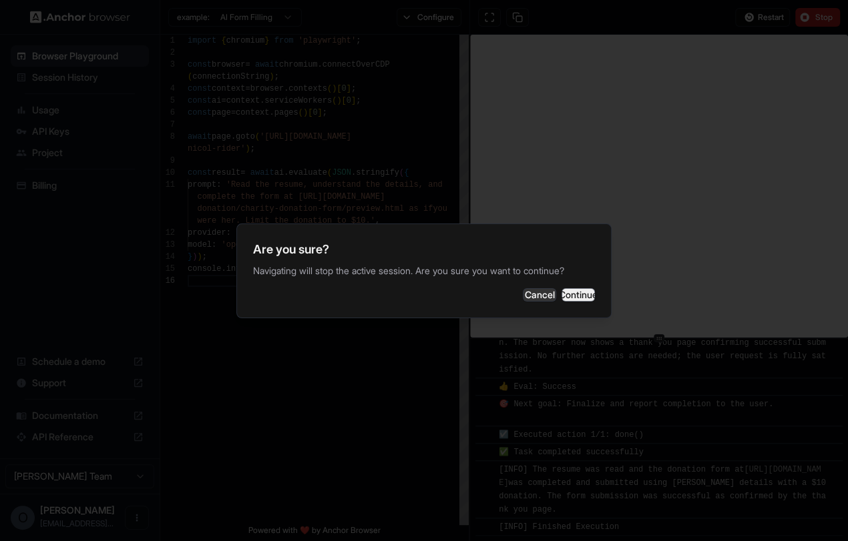
click at [565, 288] on button "Continue" at bounding box center [578, 294] width 33 height 13
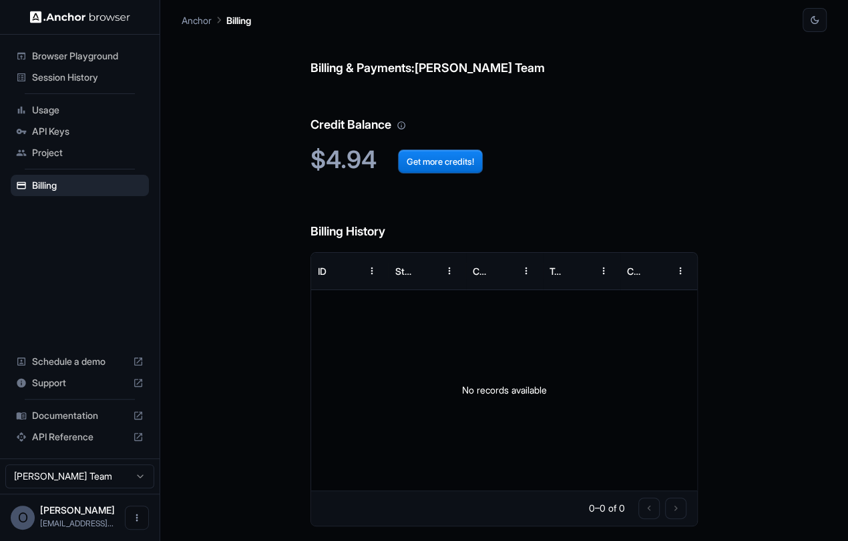
click at [59, 155] on span "Project" at bounding box center [87, 152] width 111 height 13
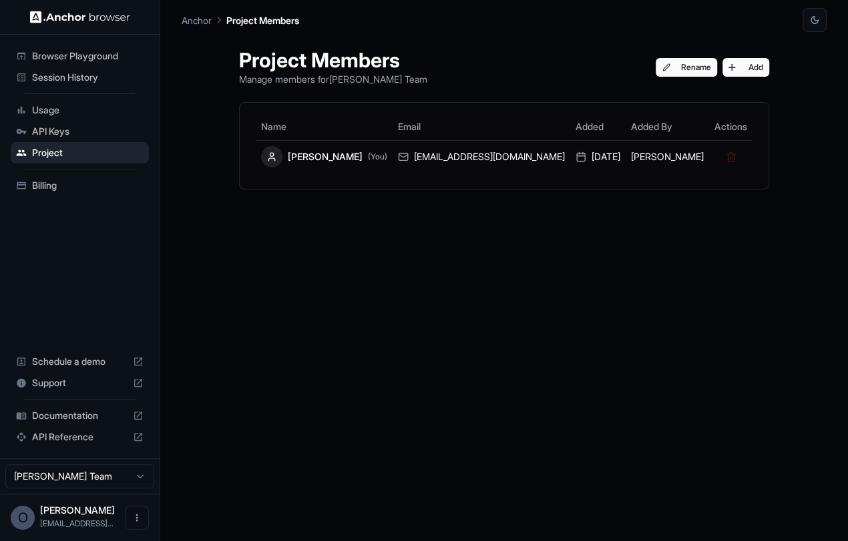
click at [126, 475] on html "Browser Playground Session History Usage API Keys Project Billing Schedule a de…" at bounding box center [424, 270] width 848 height 541
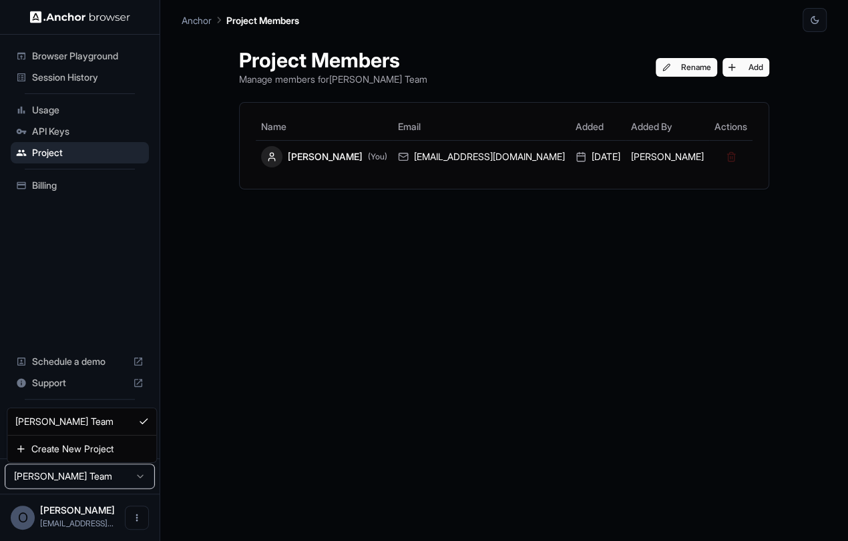
click at [128, 475] on html "Browser Playground Session History Usage API Keys Project Billing Schedule a de…" at bounding box center [424, 270] width 848 height 541
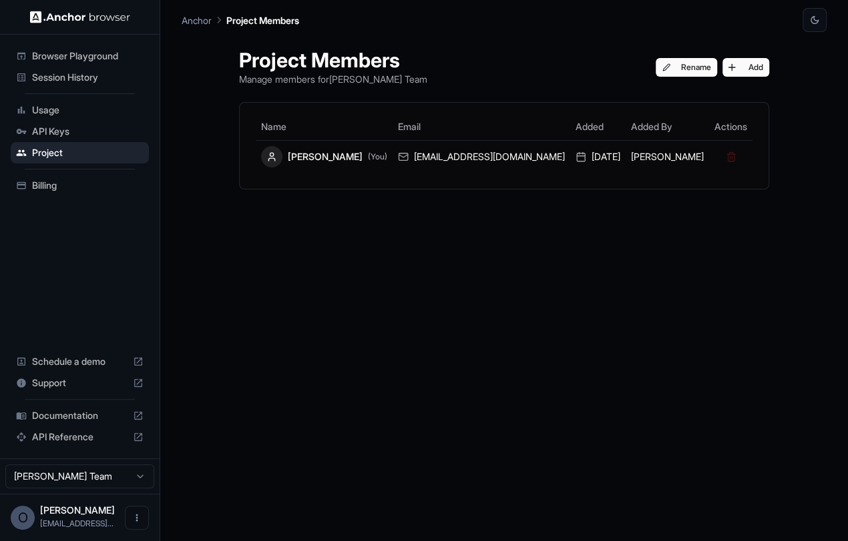
click at [83, 69] on div "Session History" at bounding box center [80, 77] width 138 height 21
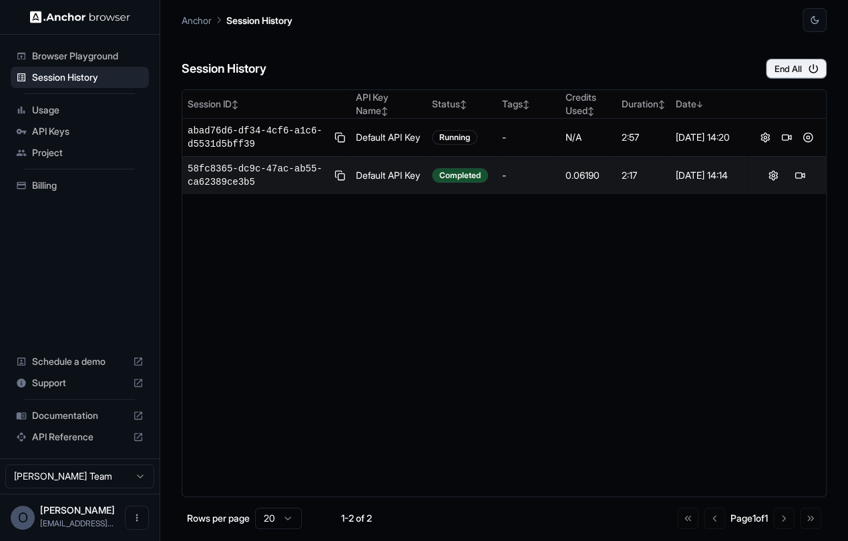
click at [87, 59] on span "Browser Playground" at bounding box center [87, 55] width 111 height 13
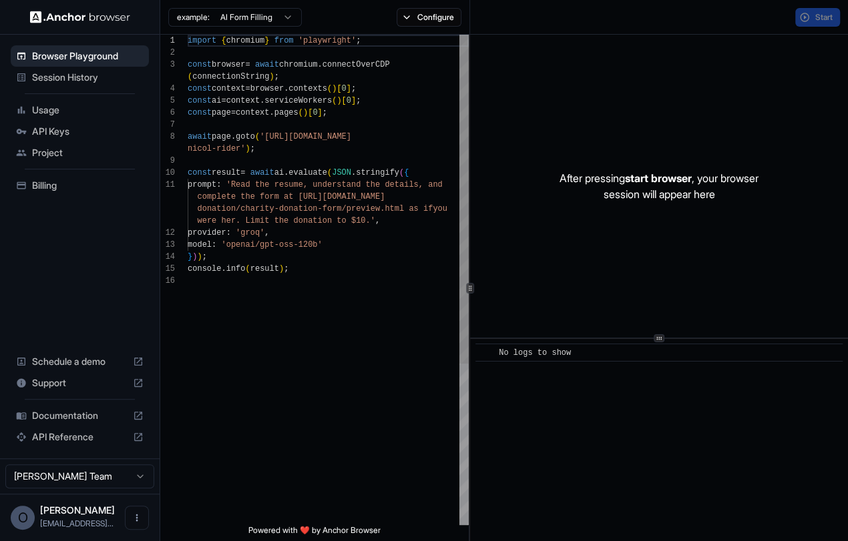
scroll to position [96, 0]
drag, startPoint x: 118, startPoint y: 93, endPoint x: 109, endPoint y: 83, distance: 13.7
click at [117, 93] on ul "Browser Playground Session History Usage API Keys Project Billing" at bounding box center [79, 121] width 149 height 162
click at [109, 83] on span "Session History" at bounding box center [87, 77] width 111 height 13
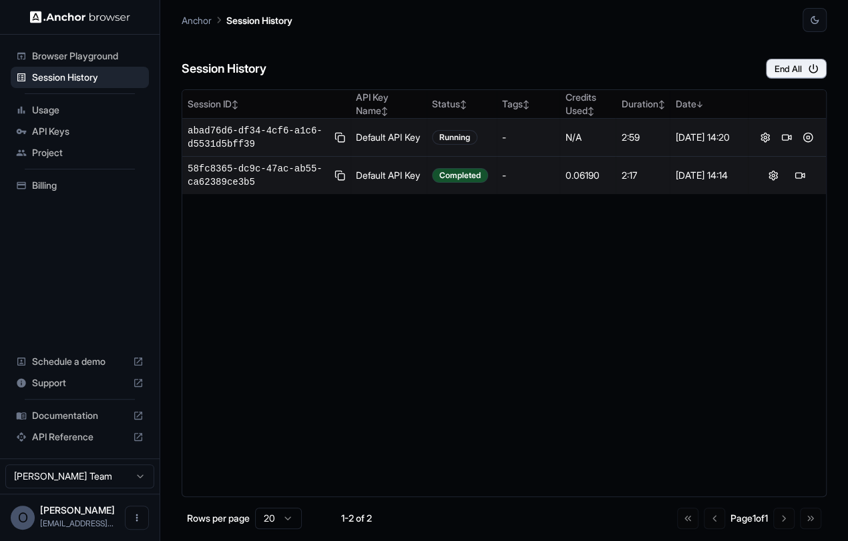
click at [375, 138] on td "Default API Key" at bounding box center [388, 138] width 75 height 38
click at [372, 129] on td "Default API Key" at bounding box center [388, 138] width 75 height 38
click at [294, 131] on span "abad76d6-df34-4cf6-a1c6-d5531d5bff39" at bounding box center [259, 137] width 142 height 27
click at [273, 127] on span "abad76d6-df34-4cf6-a1c6-d5531d5bff39" at bounding box center [259, 137] width 142 height 27
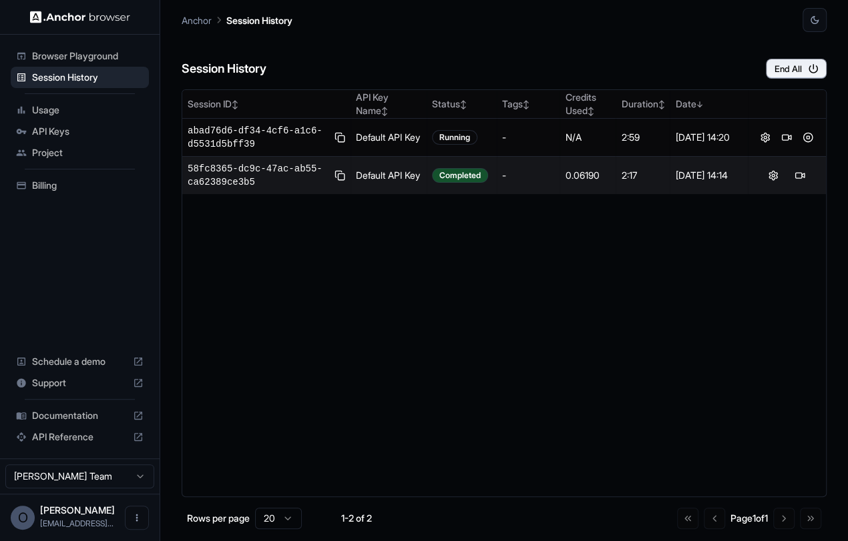
click at [43, 56] on span "Browser Playground" at bounding box center [87, 55] width 111 height 13
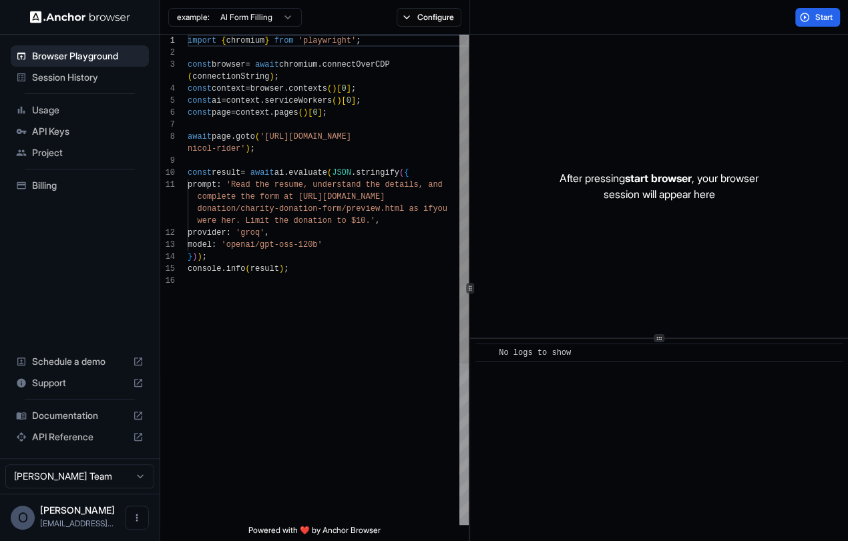
scroll to position [96, 0]
